Goal: Task Accomplishment & Management: Complete application form

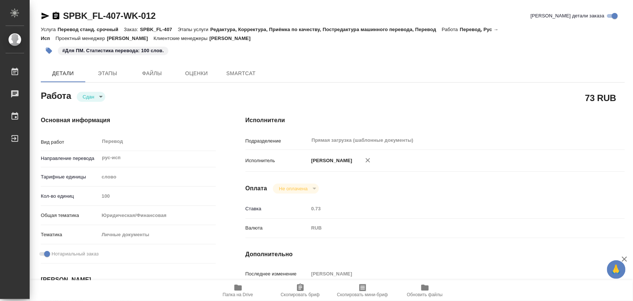
type textarea "x"
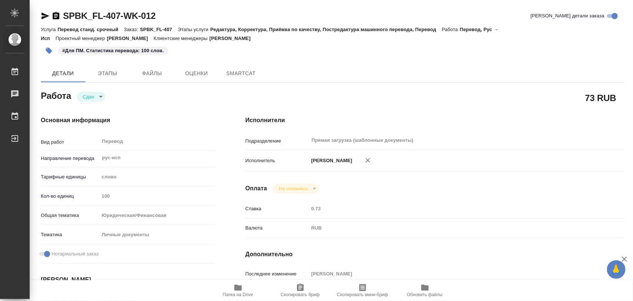
type textarea "x"
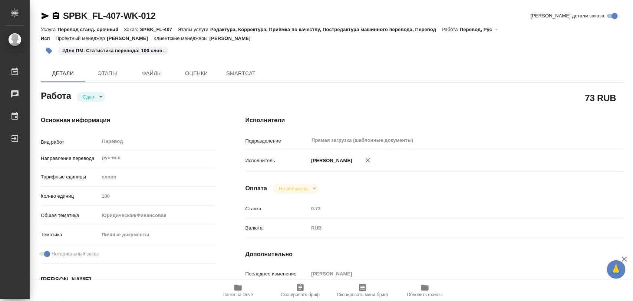
type textarea "x"
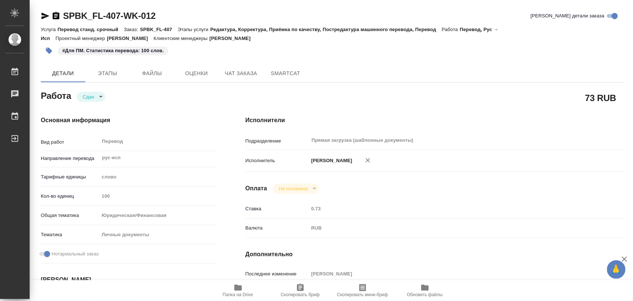
type textarea "x"
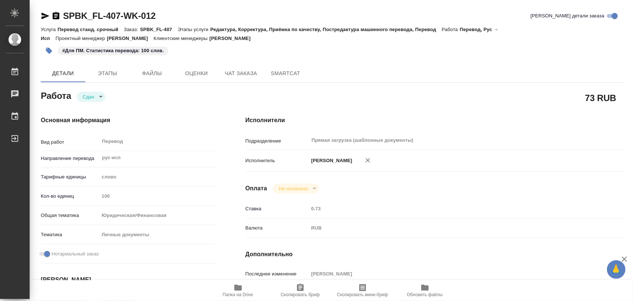
type textarea "x"
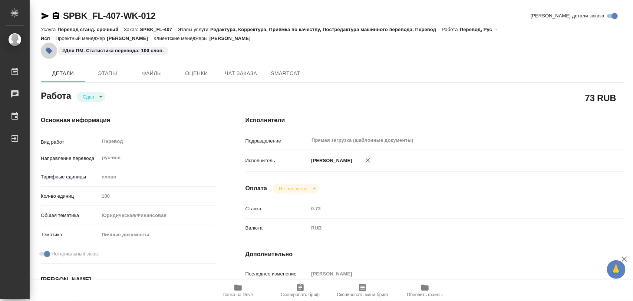
click at [47, 52] on icon "button" at bounding box center [49, 51] width 6 height 6
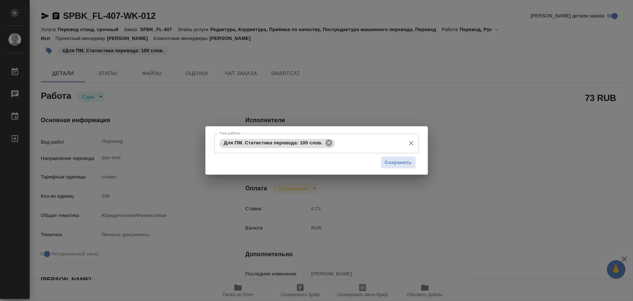
click at [329, 145] on icon at bounding box center [329, 143] width 7 height 7
click at [235, 136] on div "Тэги работы" at bounding box center [316, 143] width 205 height 19
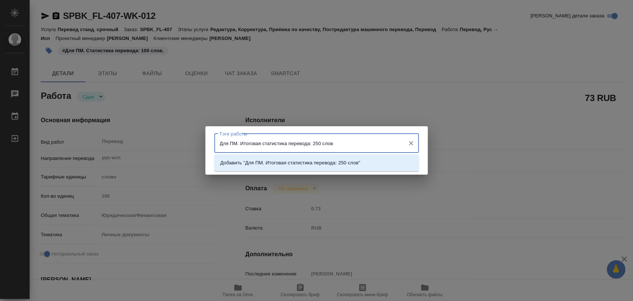
type input "Для ПМ. Итоговая статистика перевода: 250 слов."
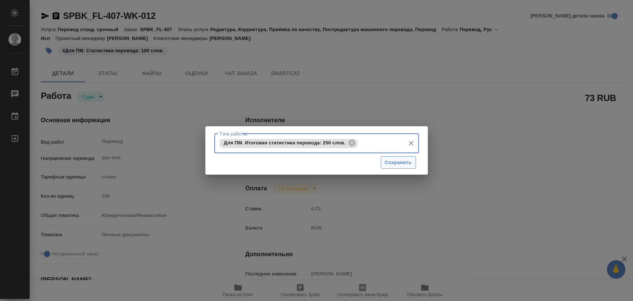
click at [405, 162] on span "Сохранить" at bounding box center [398, 163] width 27 height 9
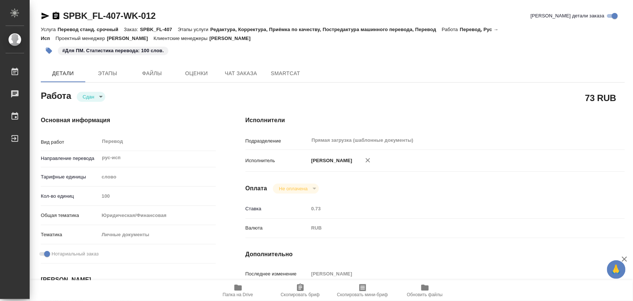
type input "closed"
type textarea "Перевод"
type textarea "x"
type input "рус-исп"
type input "5a8b1489cc6b4906c91bfd90"
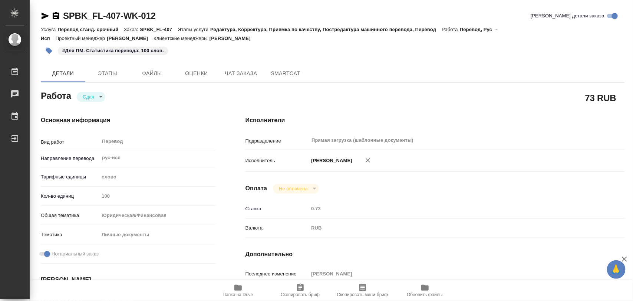
type input "100"
type input "yr-fn"
type input "5a8b8b956a9677013d343cfe"
checkbox input "true"
type input "[DATE] 13:38"
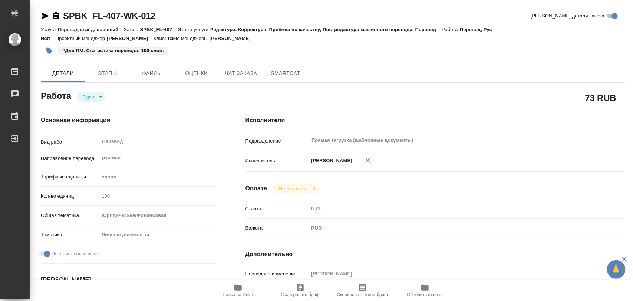
type input "[DATE] 17:36"
type input "[DATE] 15:38"
type input "[DATE] 13:43"
type input "[DATE] 15:38"
type input "Прямая загрузка (шаблонные документы)"
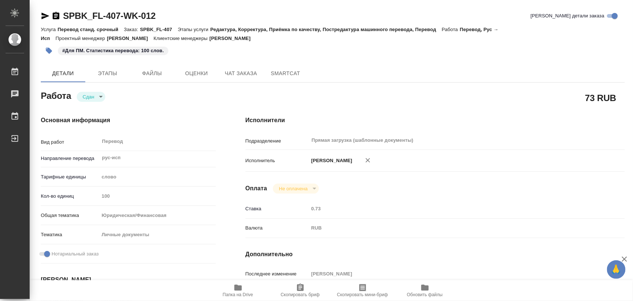
type input "notPayed"
type input "0.73"
type input "RUB"
type input "[PERSON_NAME]"
type textarea "x"
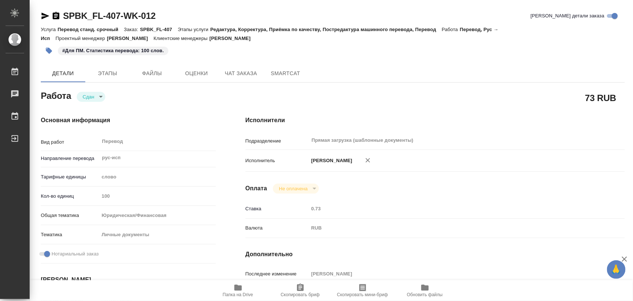
type textarea "/Clients/SPB_K_FL/Orders/SPBK_FL-407/Translated/SPBK_FL-407-WK-012"
type textarea "x"
type input "SPBK_FL-407"
type input "Перевод станд. срочный"
type input "Редактура, Корректура, Приёмка по качеству, Постредактура машинного перевода, П…"
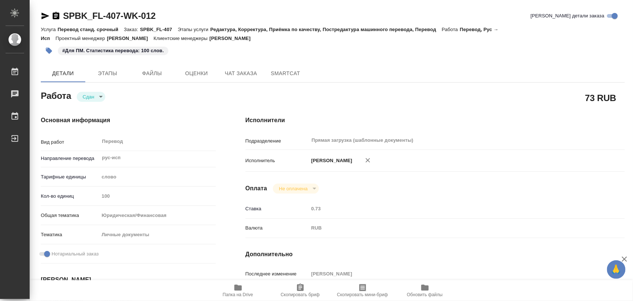
type input "[PERSON_NAME]"
type input "/Clients/SPB_K_FL/Orders/SPBK_FL-407"
type textarea "x"
type textarea "11 числа в [DATE] скорее всего надо будет быстро перевести апостиль, я напишу б…"
type textarea "x"
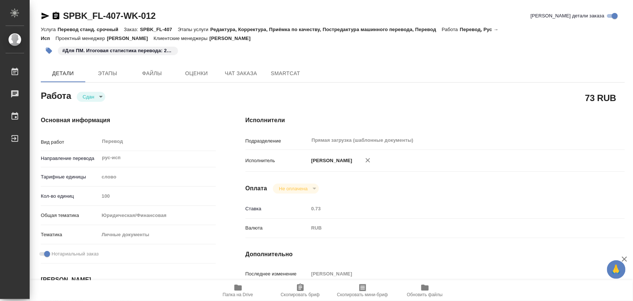
type textarea "x"
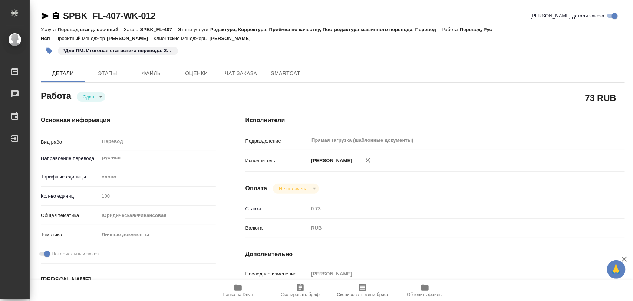
type textarea "x"
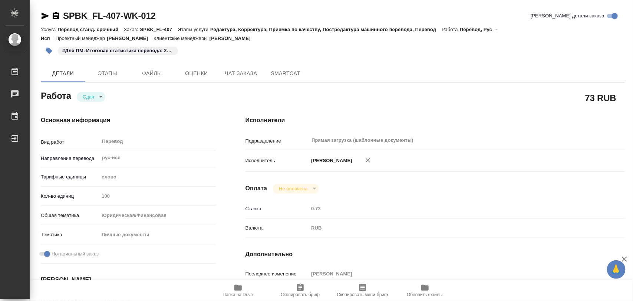
type textarea "x"
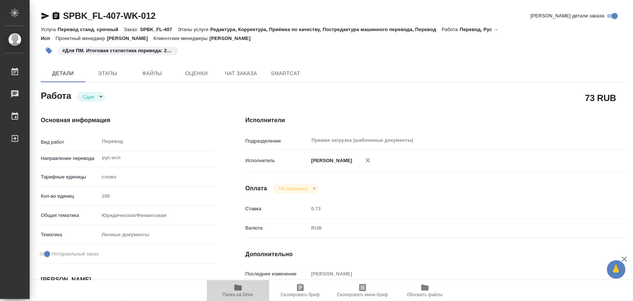
click at [235, 289] on icon "button" at bounding box center [237, 288] width 7 height 6
click at [51, 51] on icon "button" at bounding box center [49, 51] width 6 height 6
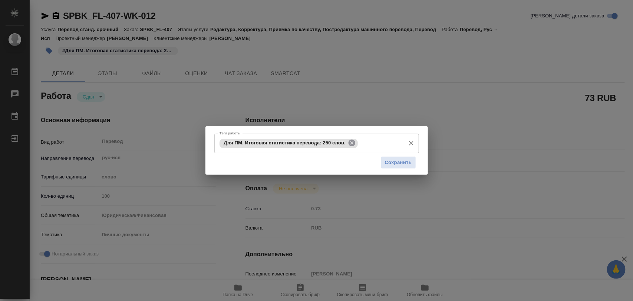
click at [351, 140] on icon at bounding box center [352, 143] width 8 height 8
click at [349, 142] on input "Тэги работы" at bounding box center [310, 143] width 184 height 13
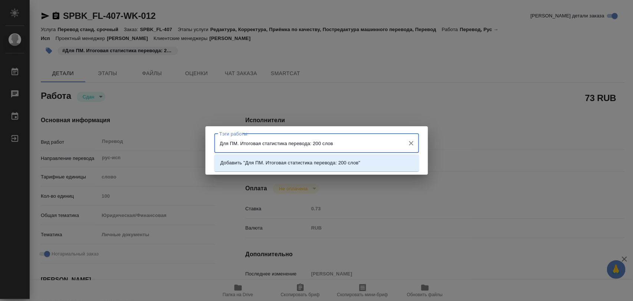
type input "Для ПМ. Итоговая статистика перевода: 200 слов."
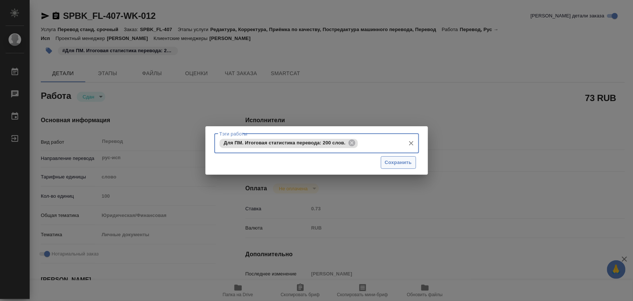
click at [396, 166] on span "Сохранить" at bounding box center [398, 163] width 27 height 9
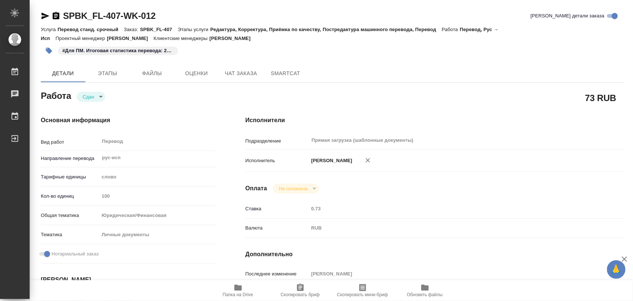
type input "closed"
type textarea "Перевод"
type textarea "x"
type input "рус-исп"
type input "5a8b1489cc6b4906c91bfd90"
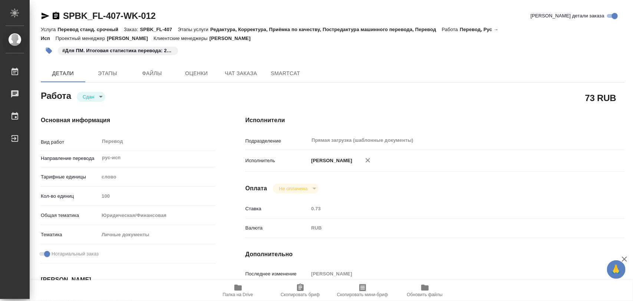
type input "100"
type input "yr-fn"
type input "5a8b8b956a9677013d343cfe"
checkbox input "true"
type input "[DATE] 13:38"
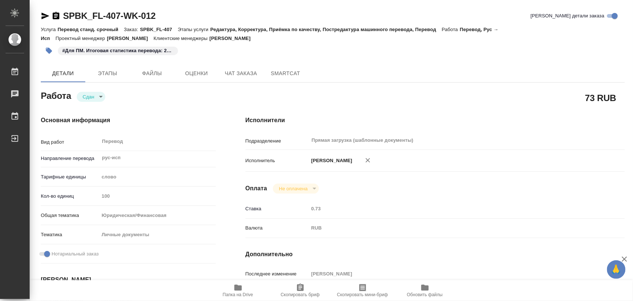
type input "[DATE] 17:36"
type input "[DATE] 15:38"
type input "[DATE] 13:43"
type input "[DATE] 15:38"
type input "Прямая загрузка (шаблонные документы)"
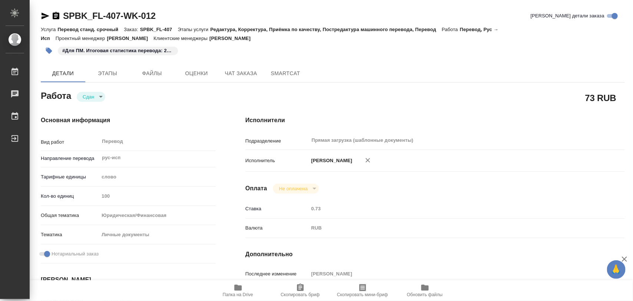
type input "notPayed"
type input "0.73"
type input "RUB"
type input "[PERSON_NAME]"
type textarea "x"
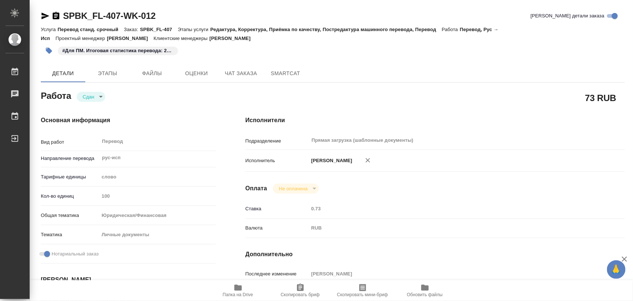
type textarea "/Clients/SPB_K_FL/Orders/SPBK_FL-407/Translated/SPBK_FL-407-WK-012"
type textarea "x"
type input "SPBK_FL-407"
type input "Перевод станд. срочный"
type input "Редактура, Корректура, Приёмка по качеству, Постредактура машинного перевода, П…"
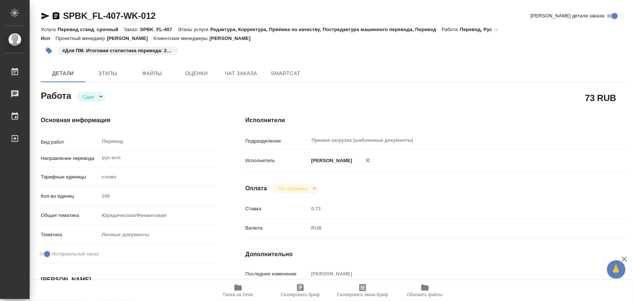
type input "[PERSON_NAME]"
type input "/Clients/SPB_K_FL/Orders/SPBK_FL-407"
type textarea "x"
type textarea "11 числа в [DATE] скорее всего надо будет быстро перевести апостиль, я напишу б…"
type textarea "x"
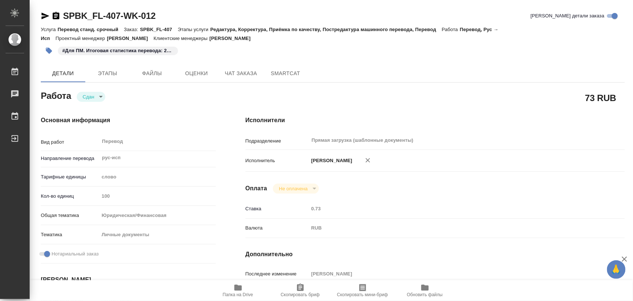
type textarea "x"
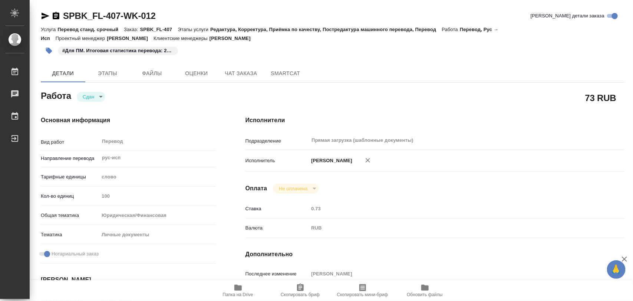
type textarea "x"
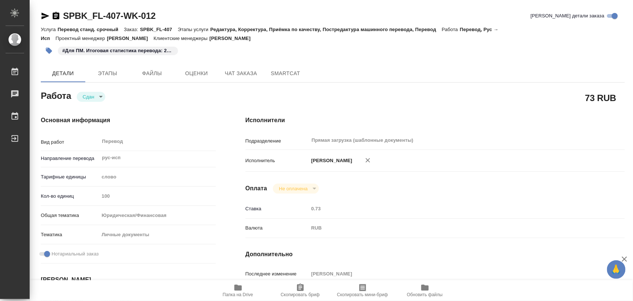
type textarea "x"
